Goal: Task Accomplishment & Management: Complete application form

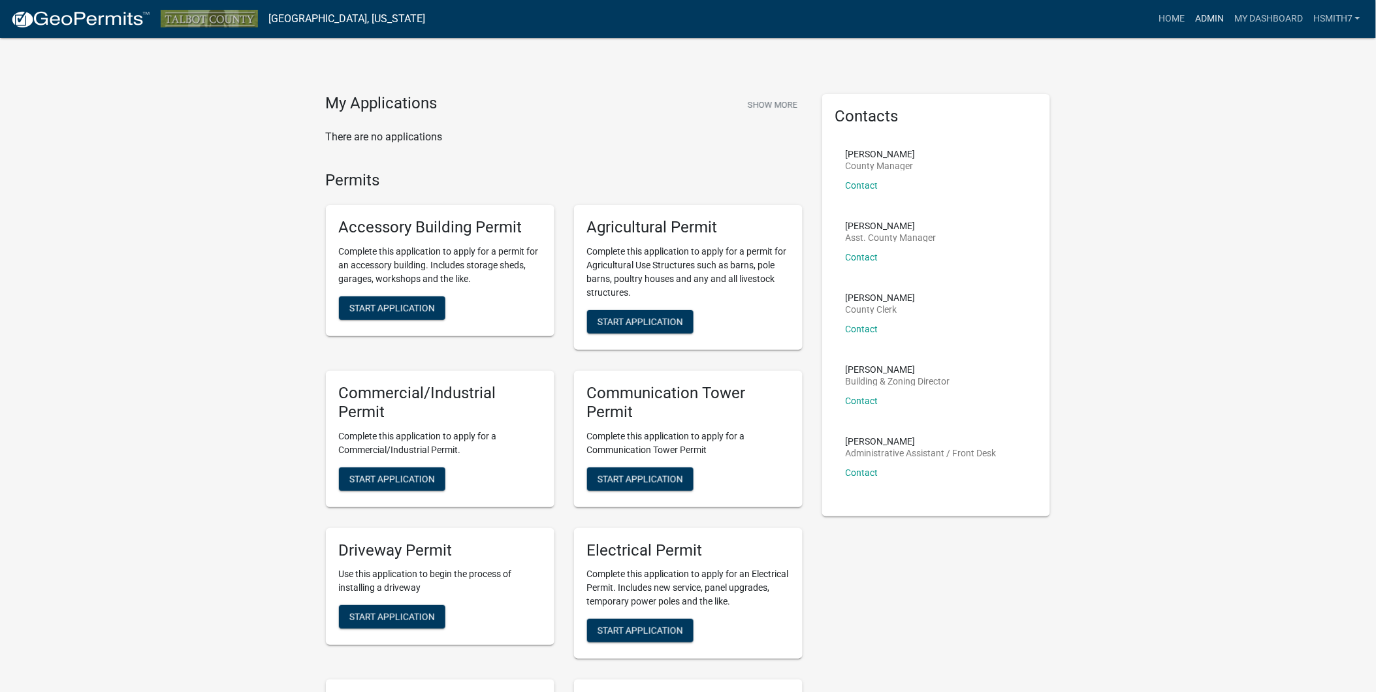
click at [1219, 18] on link "Admin" at bounding box center [1209, 19] width 39 height 25
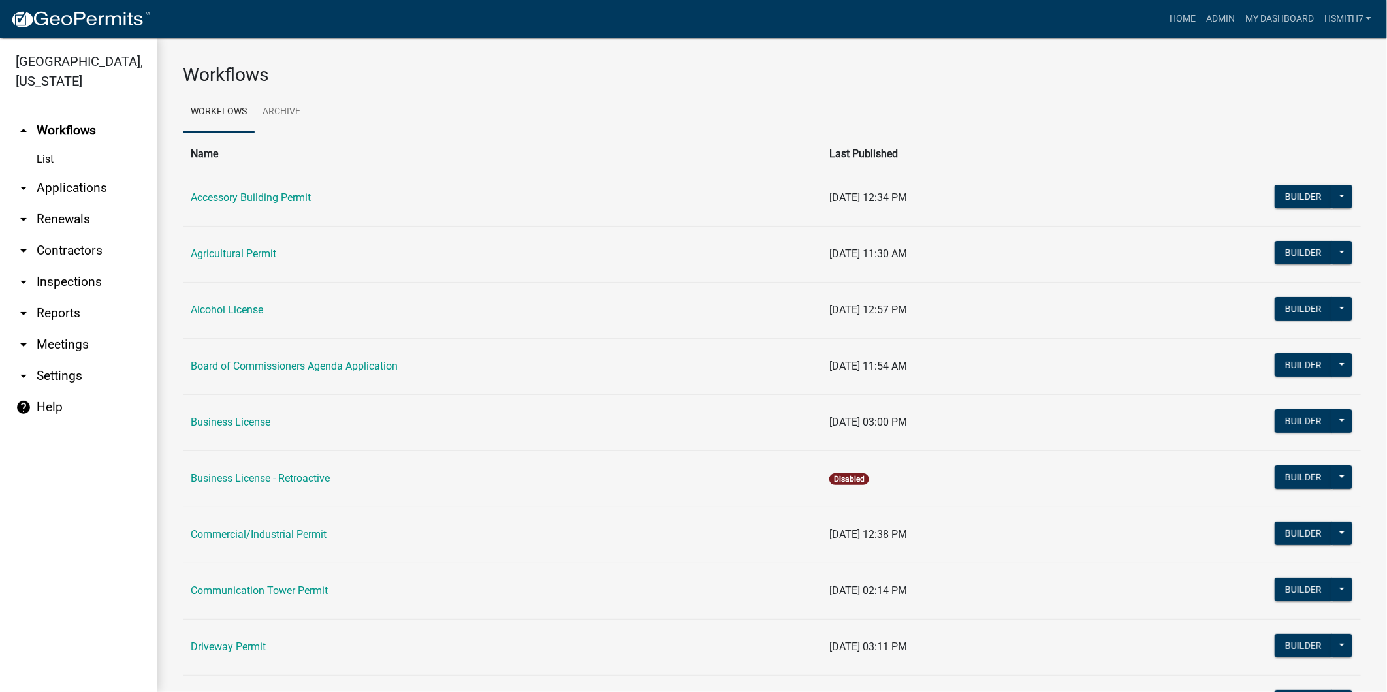
click at [41, 188] on link "arrow_drop_down Applications" at bounding box center [78, 187] width 157 height 31
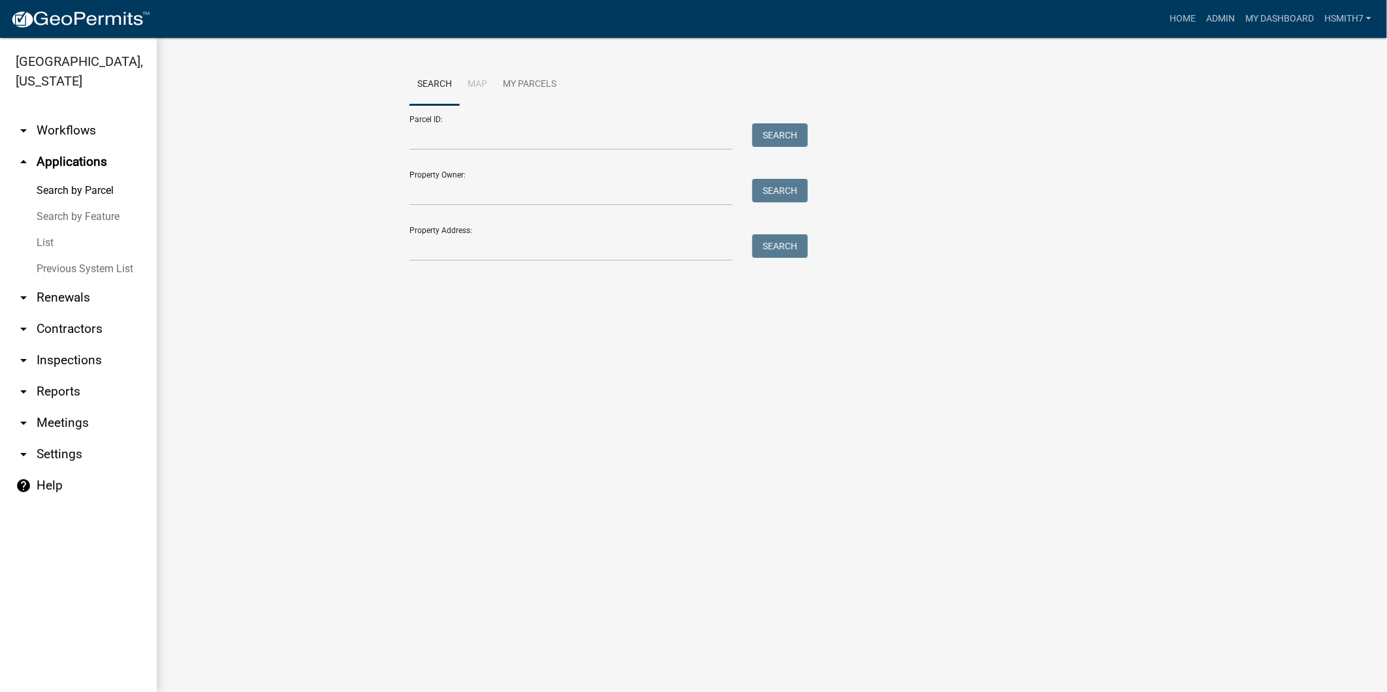
click at [39, 242] on link "List" at bounding box center [78, 243] width 157 height 26
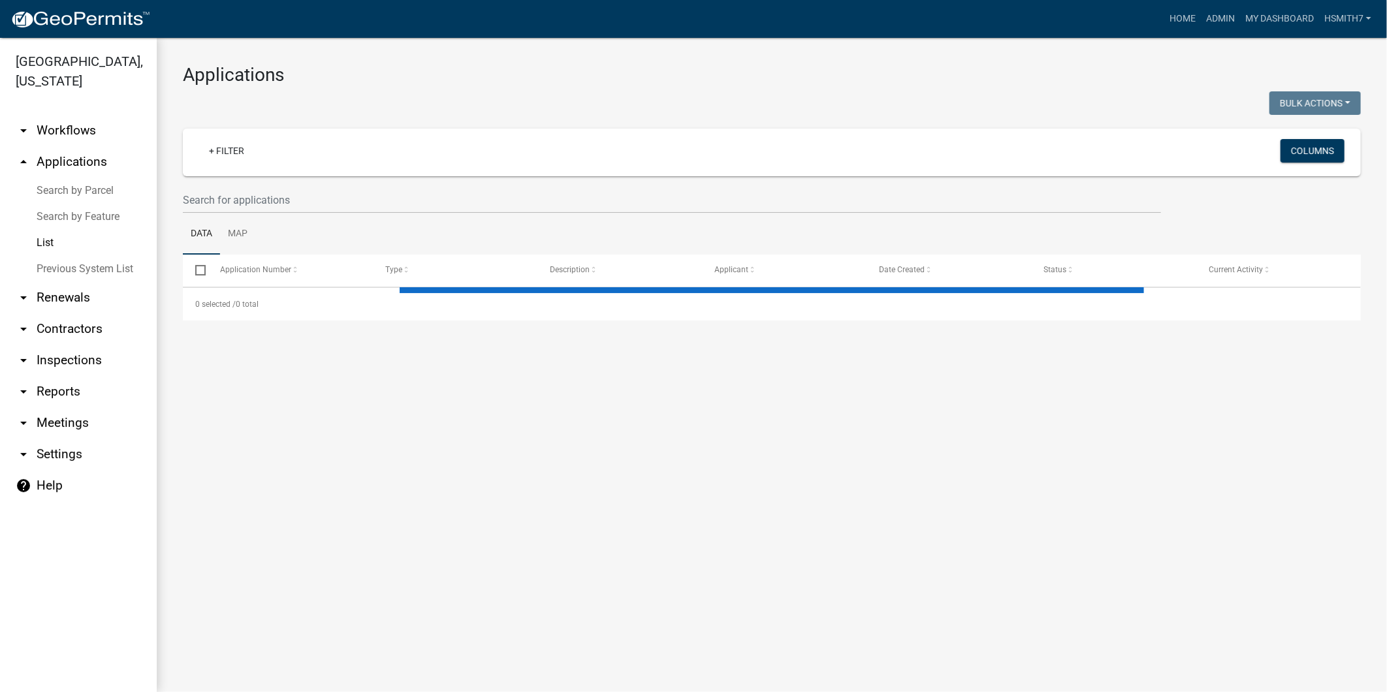
select select "3: 100"
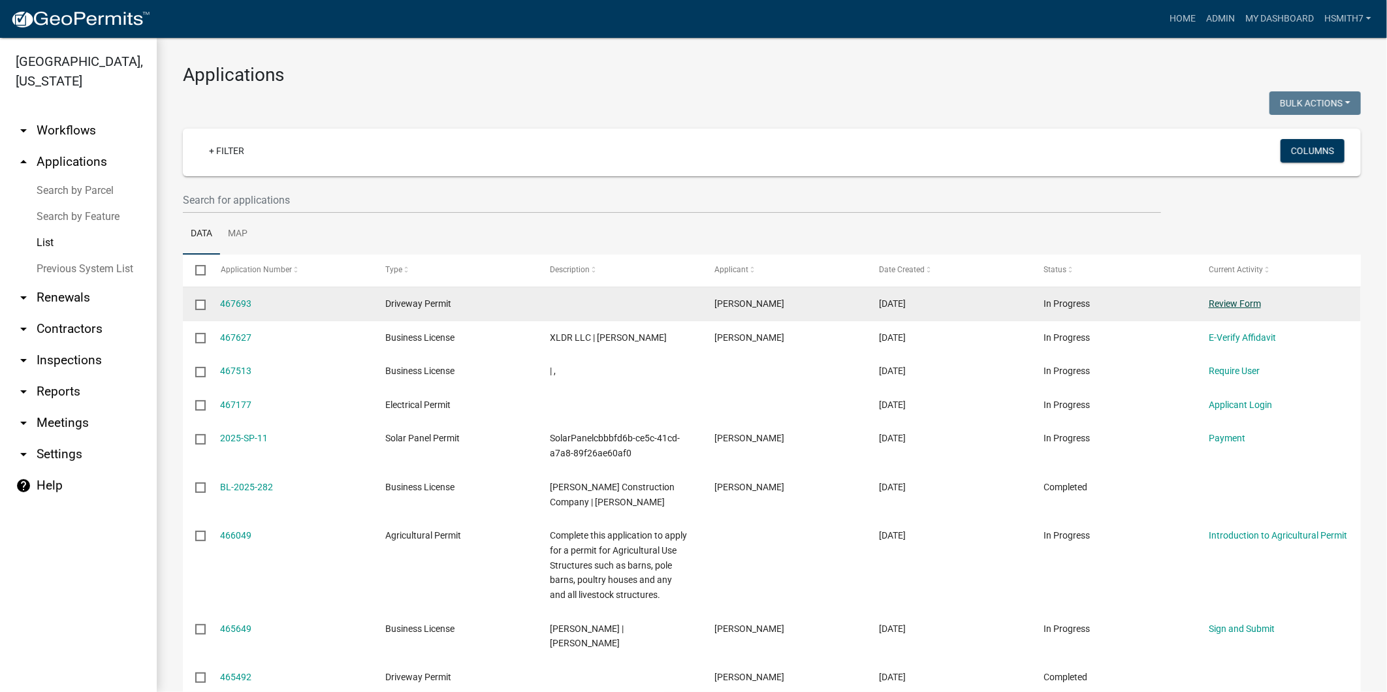
click at [1223, 302] on link "Review Form" at bounding box center [1235, 304] width 52 height 10
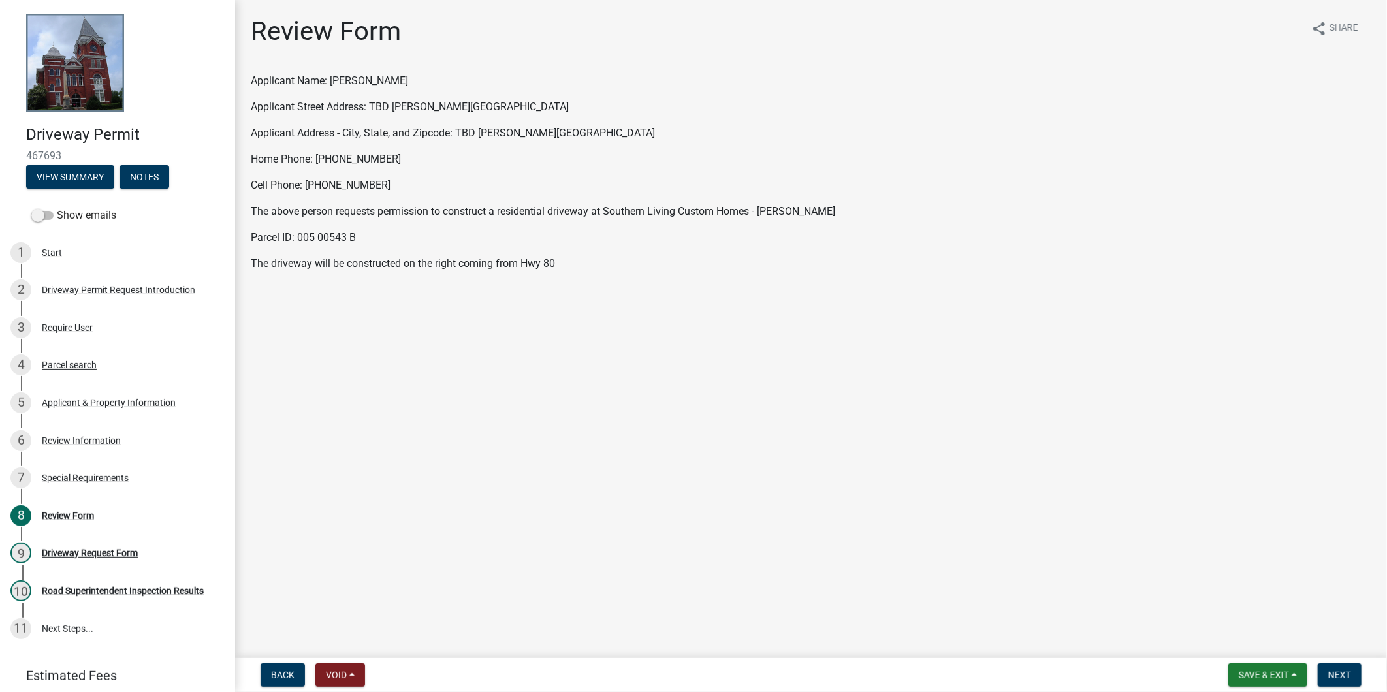
click at [1344, 660] on nav "Back Void Withdraw Lock Expire Void Save & Exit Save Save & Exit Next" at bounding box center [811, 675] width 1152 height 34
click at [1348, 664] on button "Next" at bounding box center [1340, 676] width 44 height 24
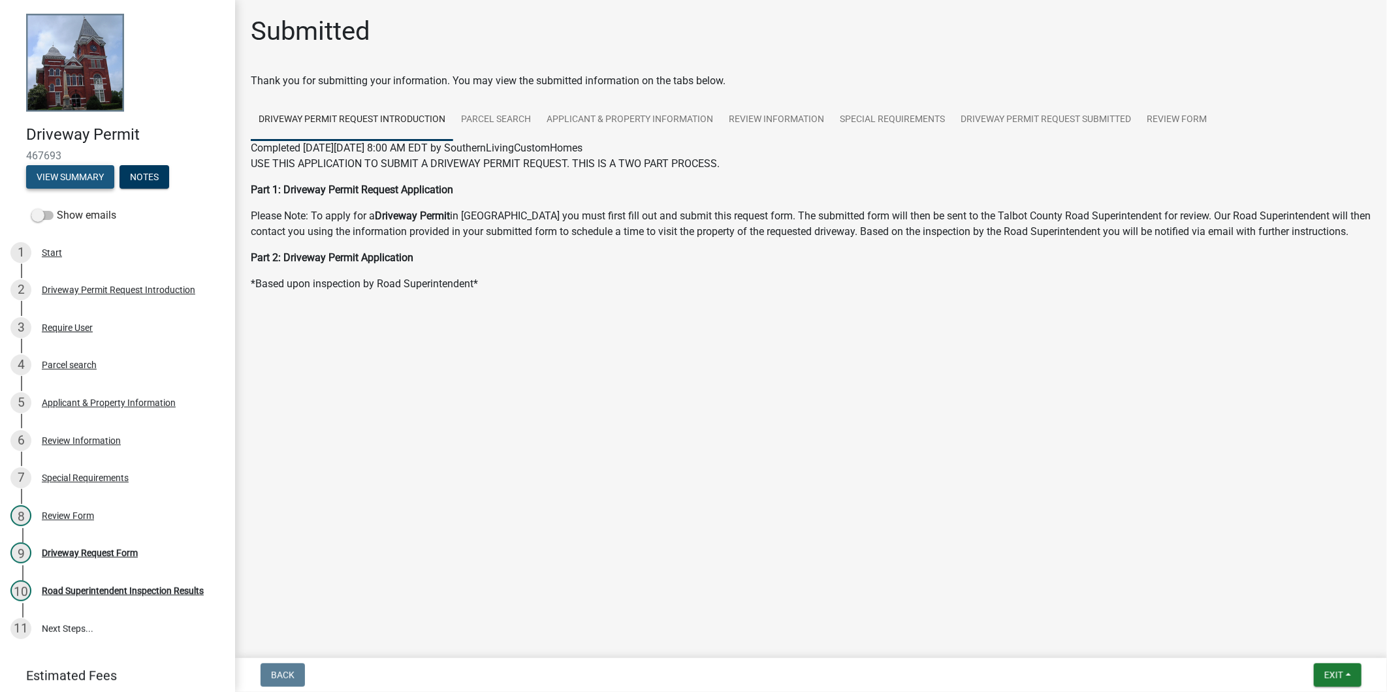
click at [73, 173] on button "View Summary" at bounding box center [70, 177] width 88 height 24
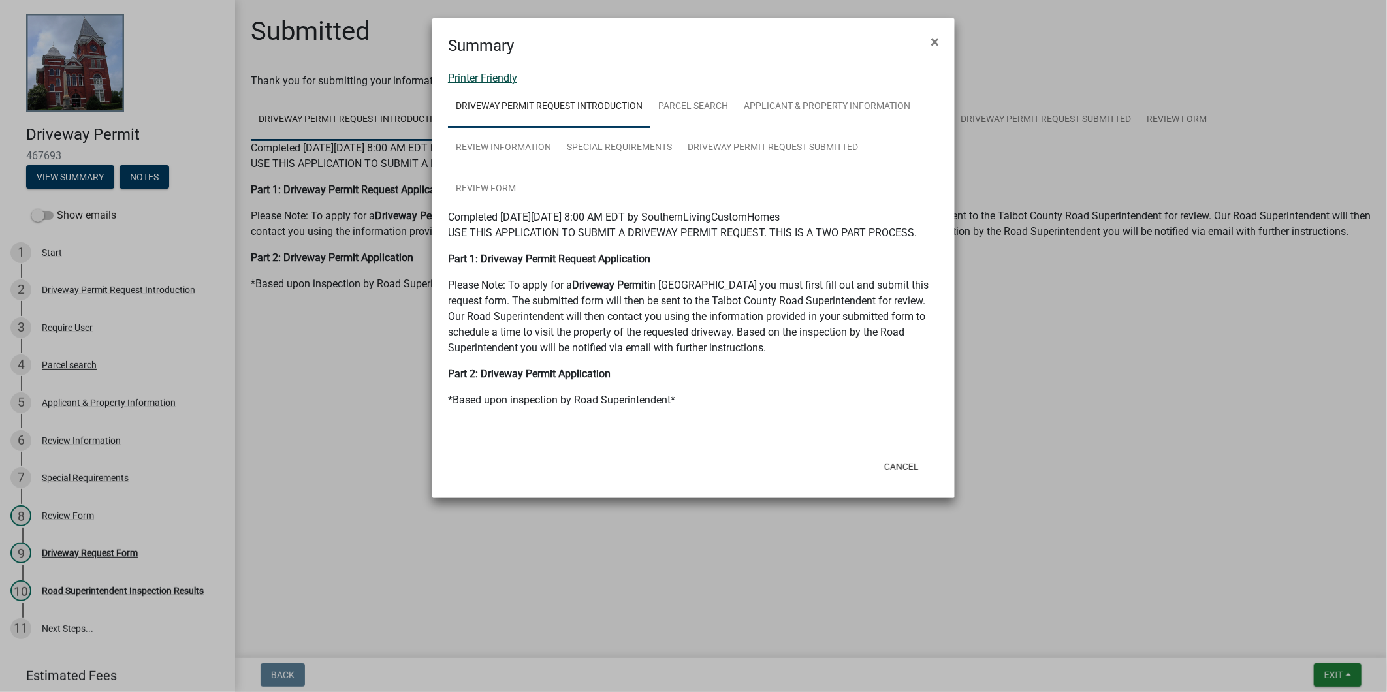
click at [484, 74] on link "Printer Friendly" at bounding box center [482, 78] width 69 height 12
click at [503, 74] on link "Printer Friendly" at bounding box center [482, 78] width 69 height 12
click at [897, 457] on button "Cancel" at bounding box center [902, 467] width 56 height 24
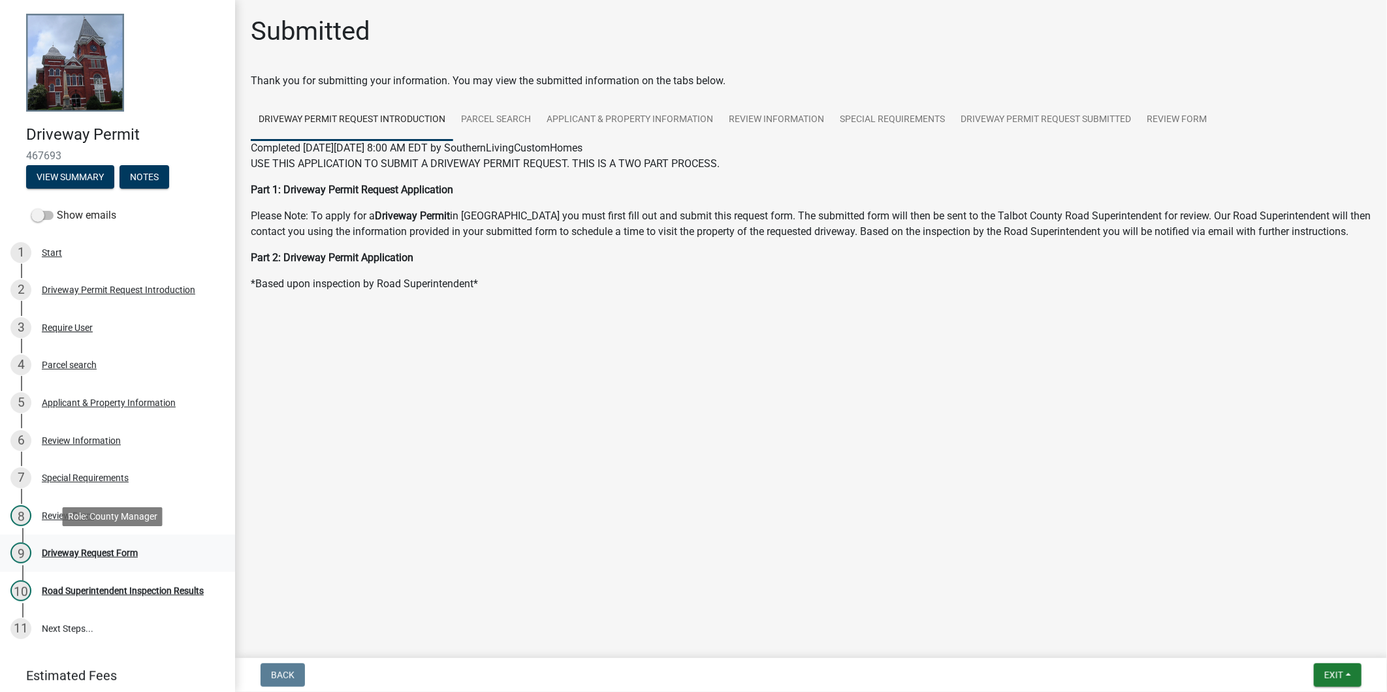
click at [80, 560] on div "9 Driveway Request Form" at bounding box center [112, 553] width 204 height 21
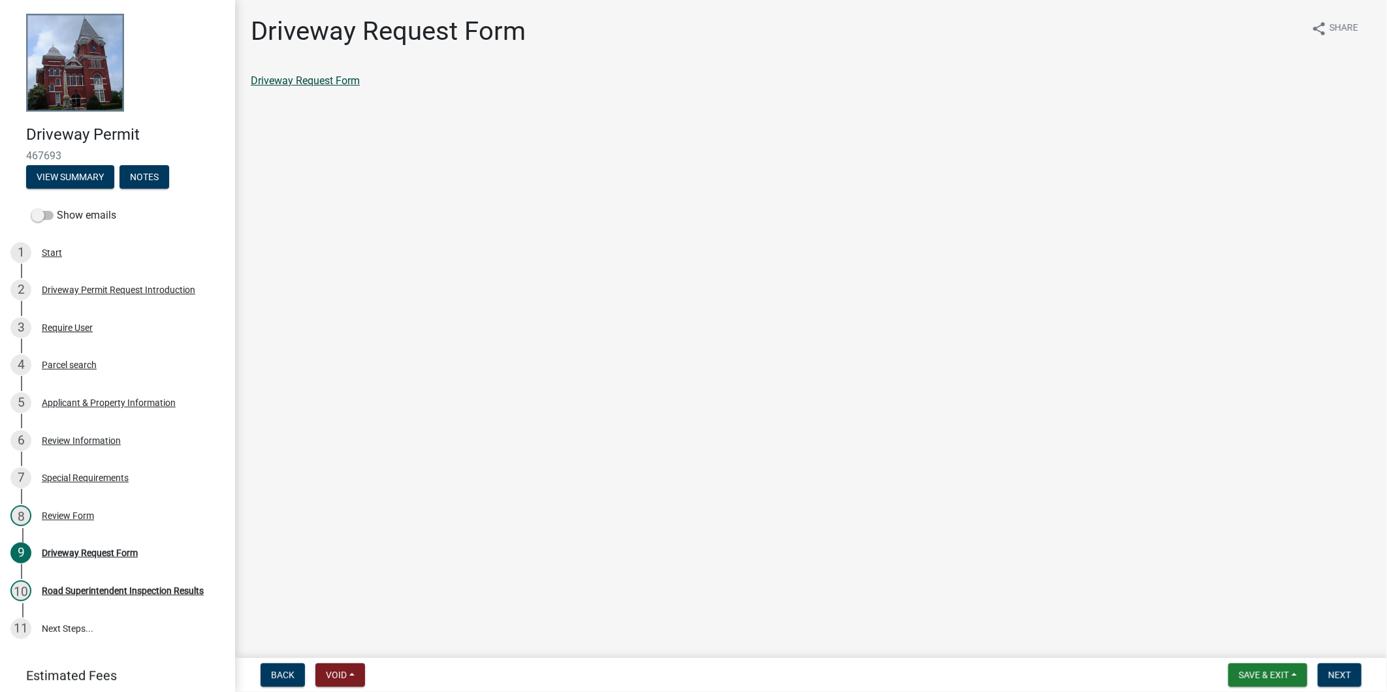
click at [301, 80] on link "Driveway Request Form" at bounding box center [305, 80] width 109 height 12
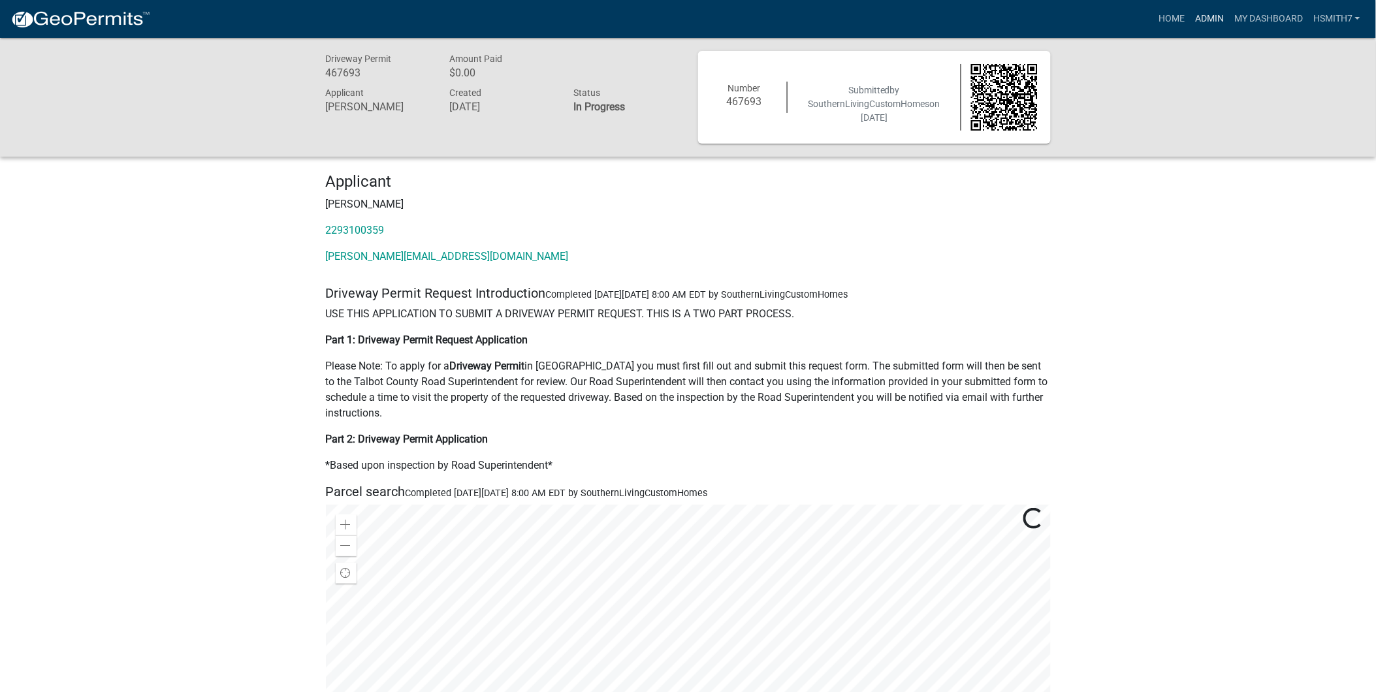
click at [1205, 13] on link "Admin" at bounding box center [1209, 19] width 39 height 25
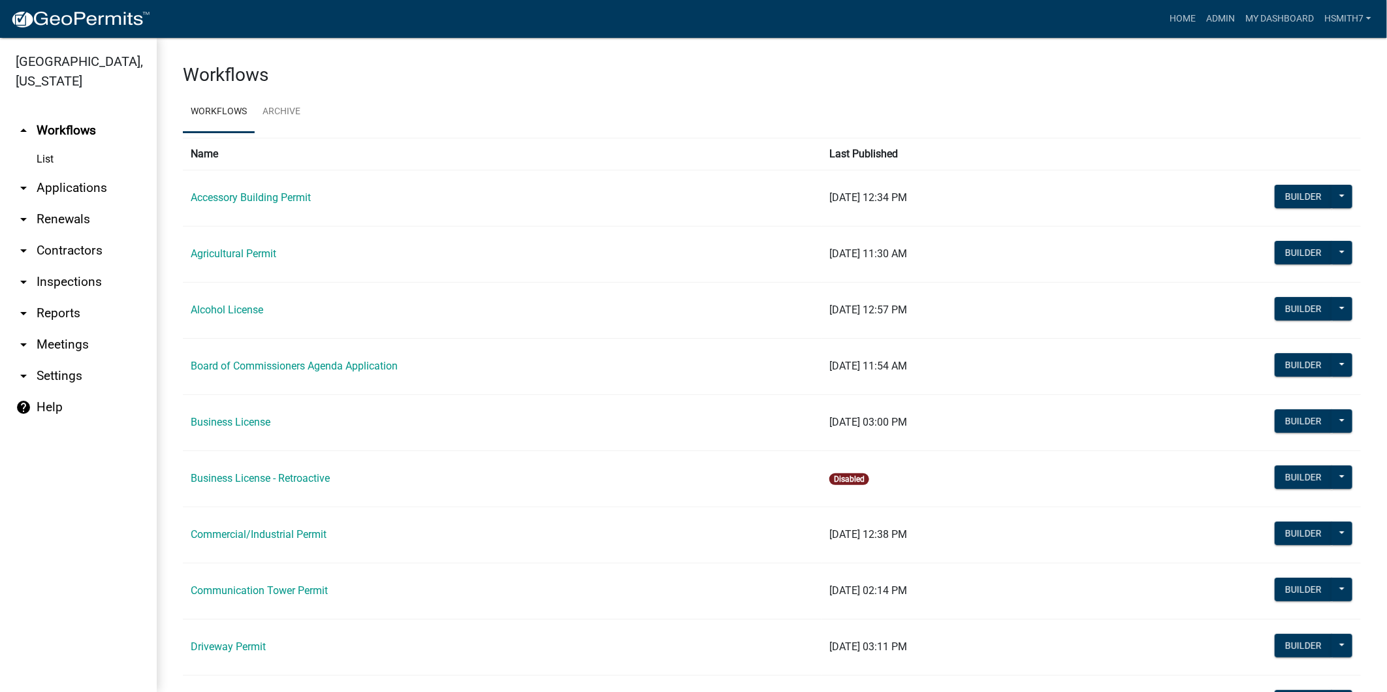
click at [64, 182] on link "arrow_drop_down Applications" at bounding box center [78, 187] width 157 height 31
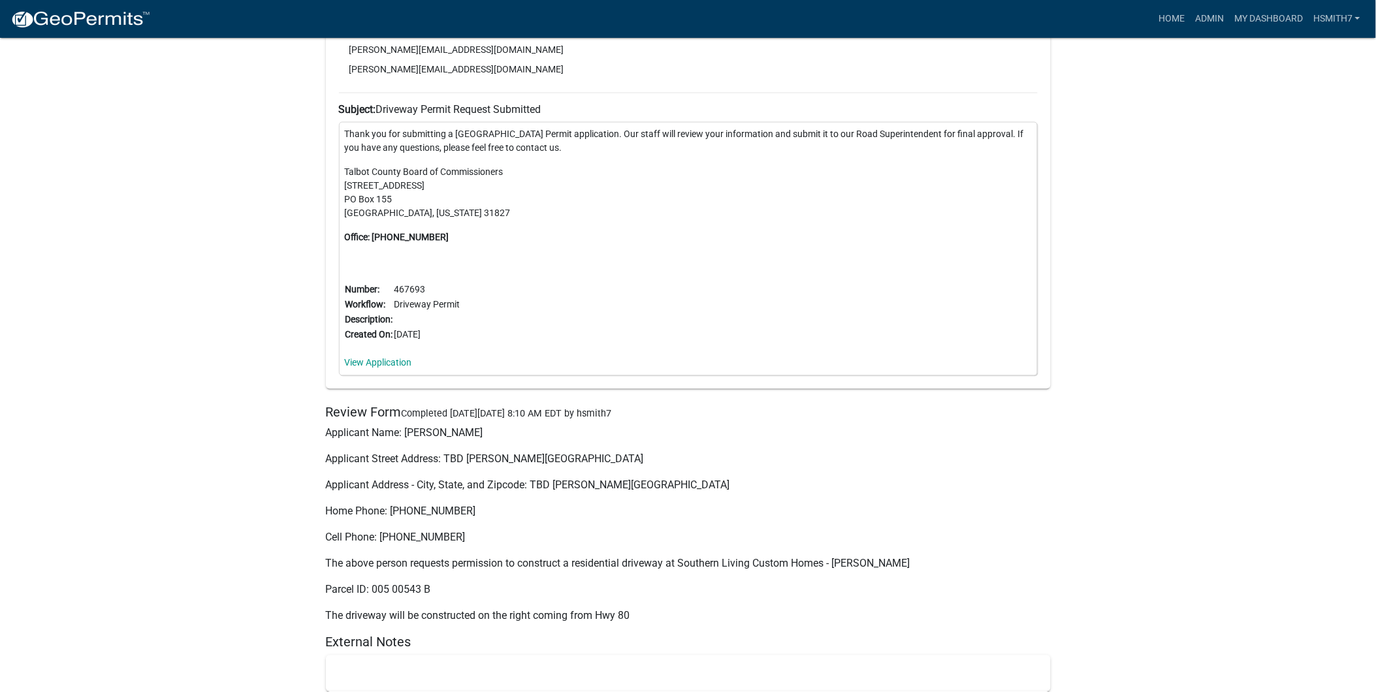
scroll to position [2903, 0]
